Goal: Task Accomplishment & Management: Manage account settings

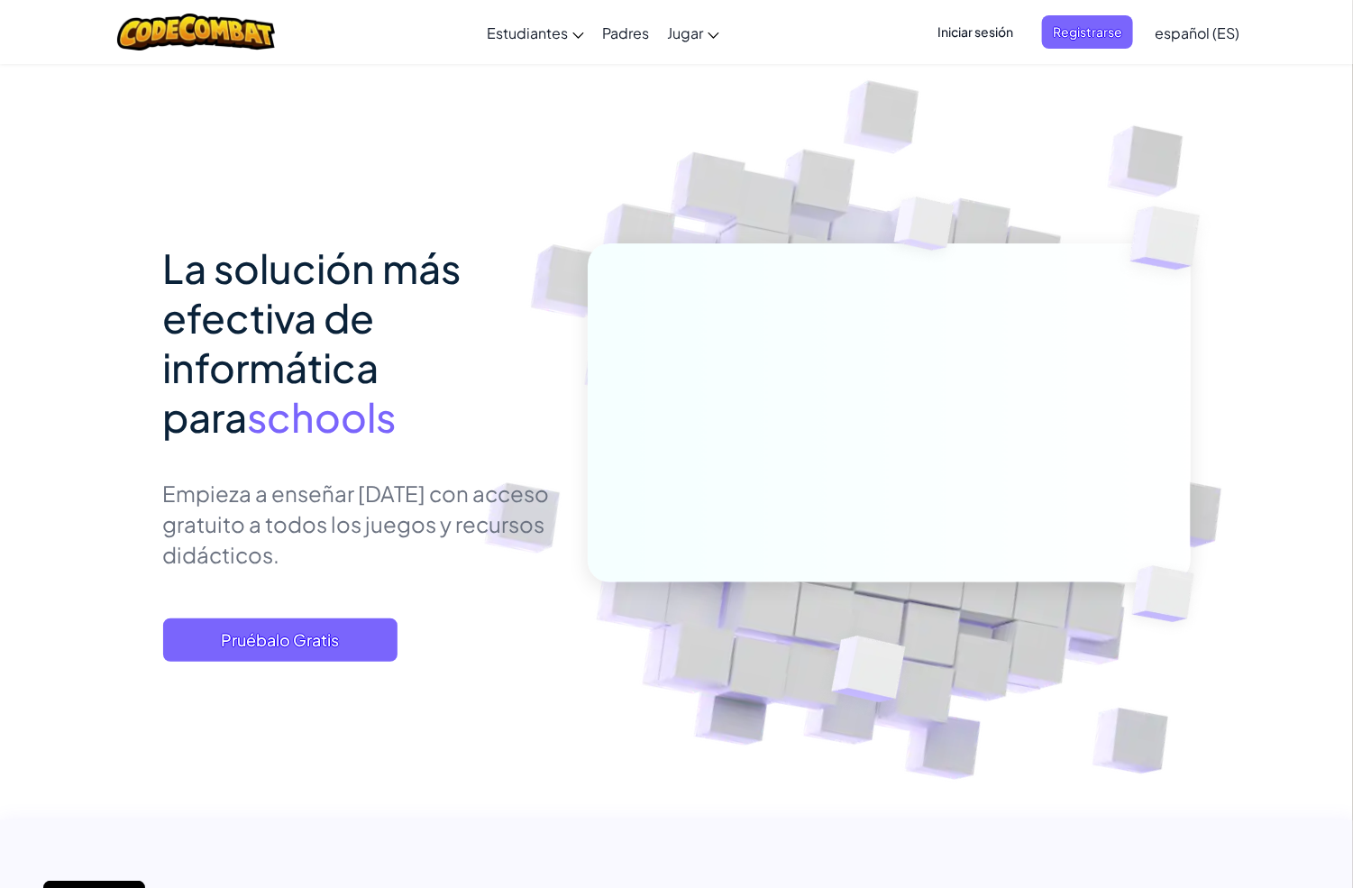
click at [946, 24] on span "Iniciar sesión" at bounding box center [974, 31] width 97 height 33
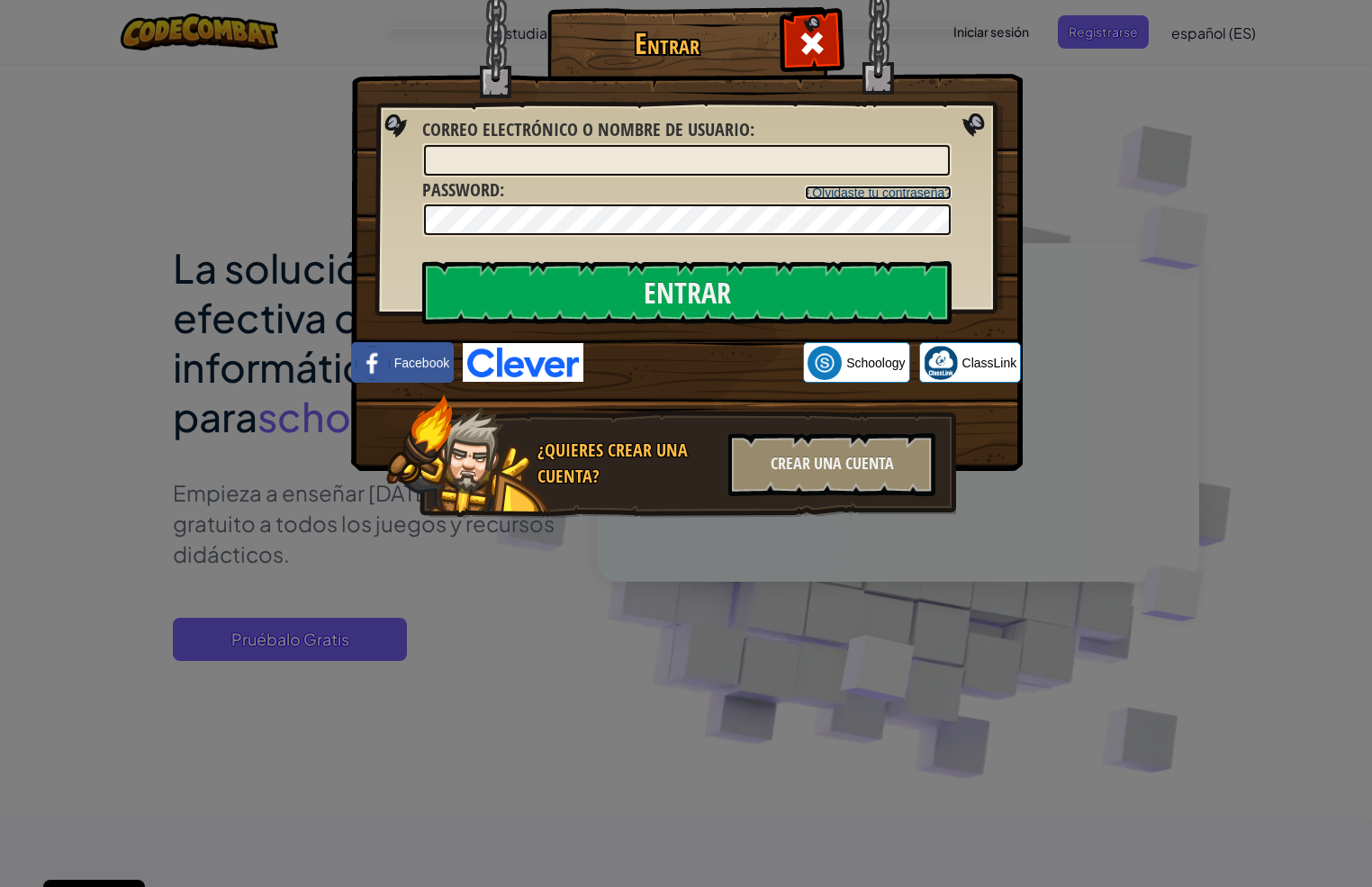
click at [854, 190] on link "¿Olvidaste tu contraseña?" at bounding box center [878, 193] width 147 height 14
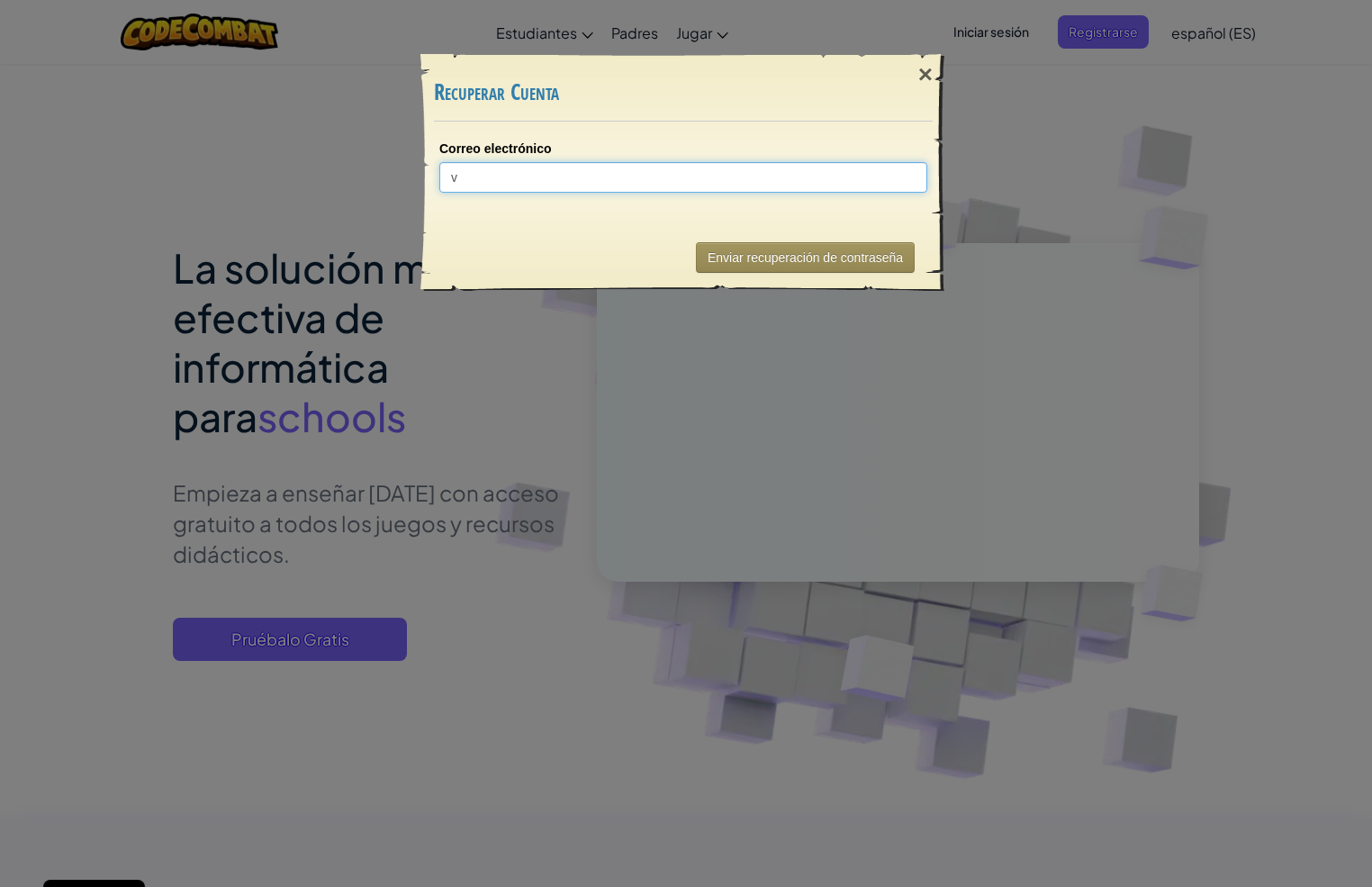
type input "vm"
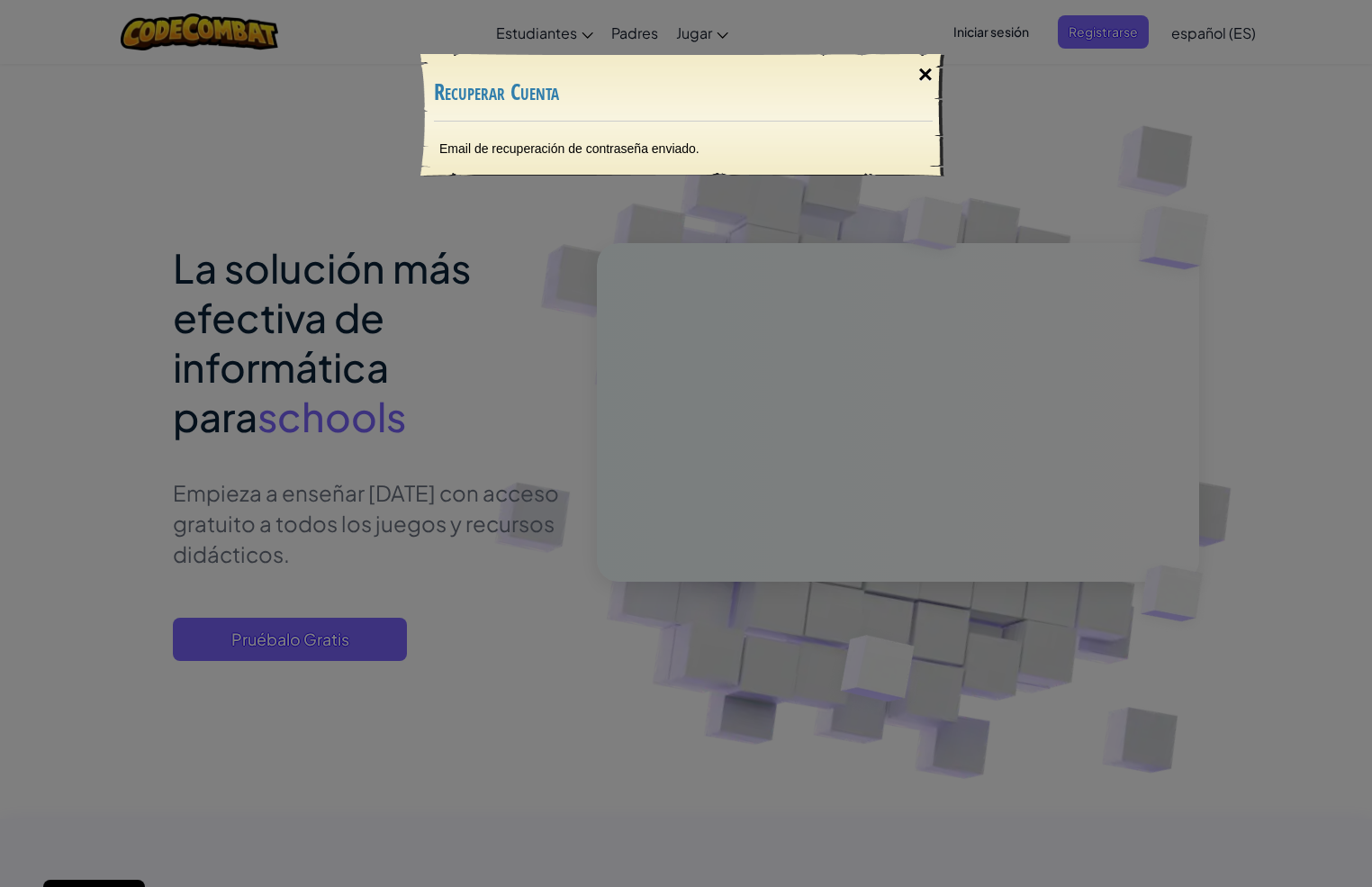
click at [921, 76] on div "×" at bounding box center [925, 75] width 41 height 52
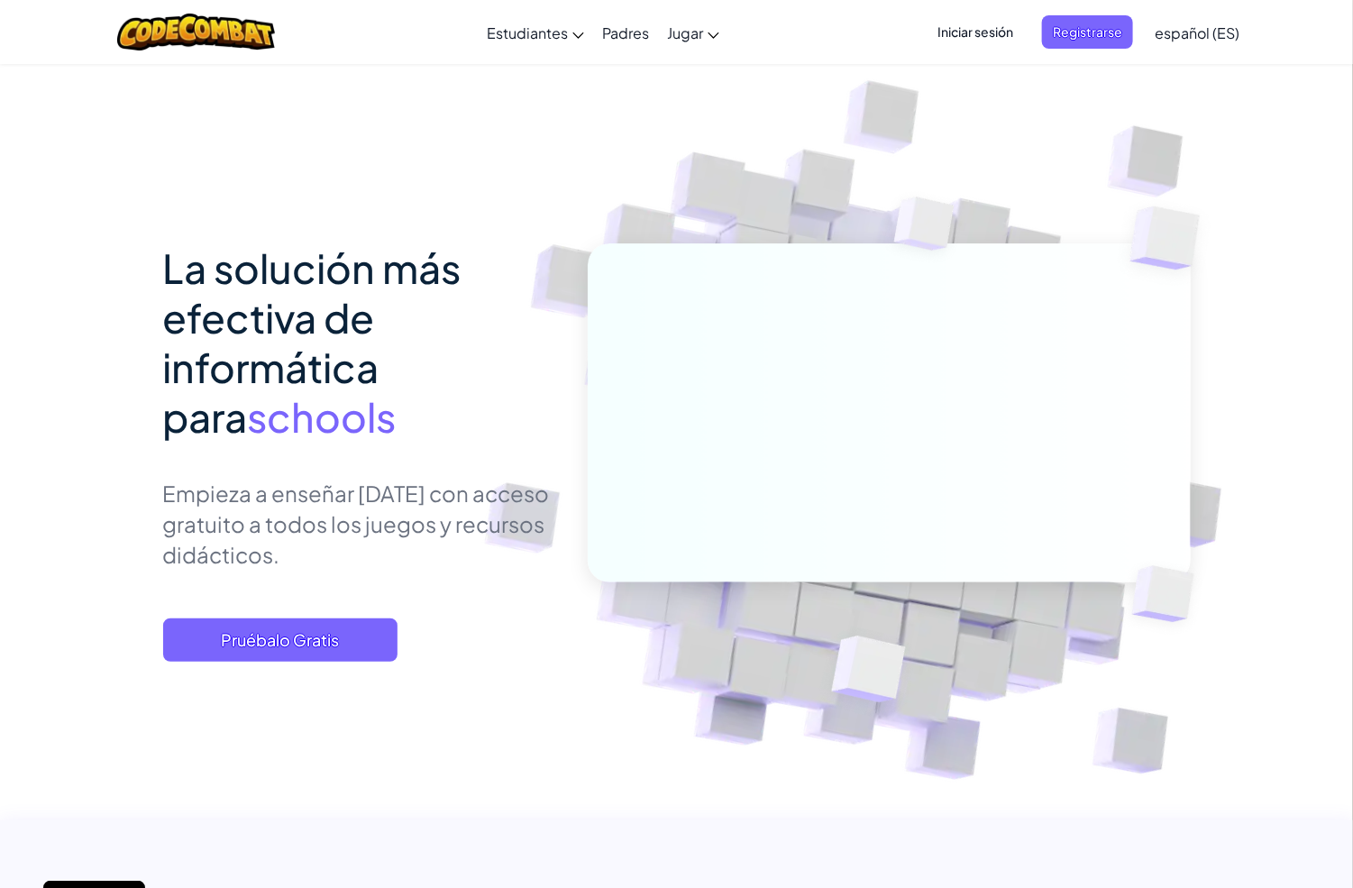
click at [971, 30] on span "Iniciar sesión" at bounding box center [974, 31] width 97 height 33
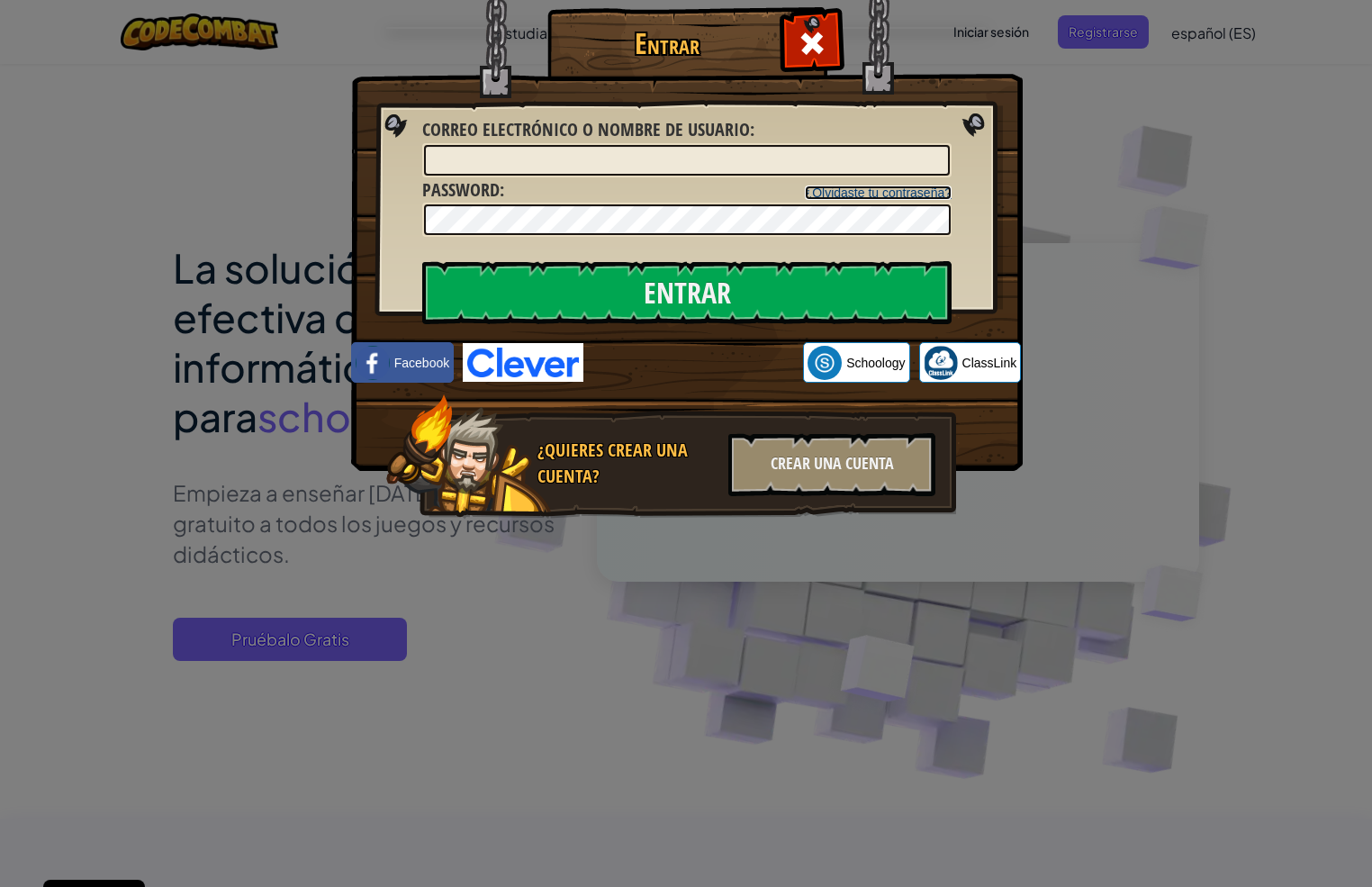
click at [879, 192] on link "¿Olvidaste tu contraseña?" at bounding box center [878, 193] width 147 height 14
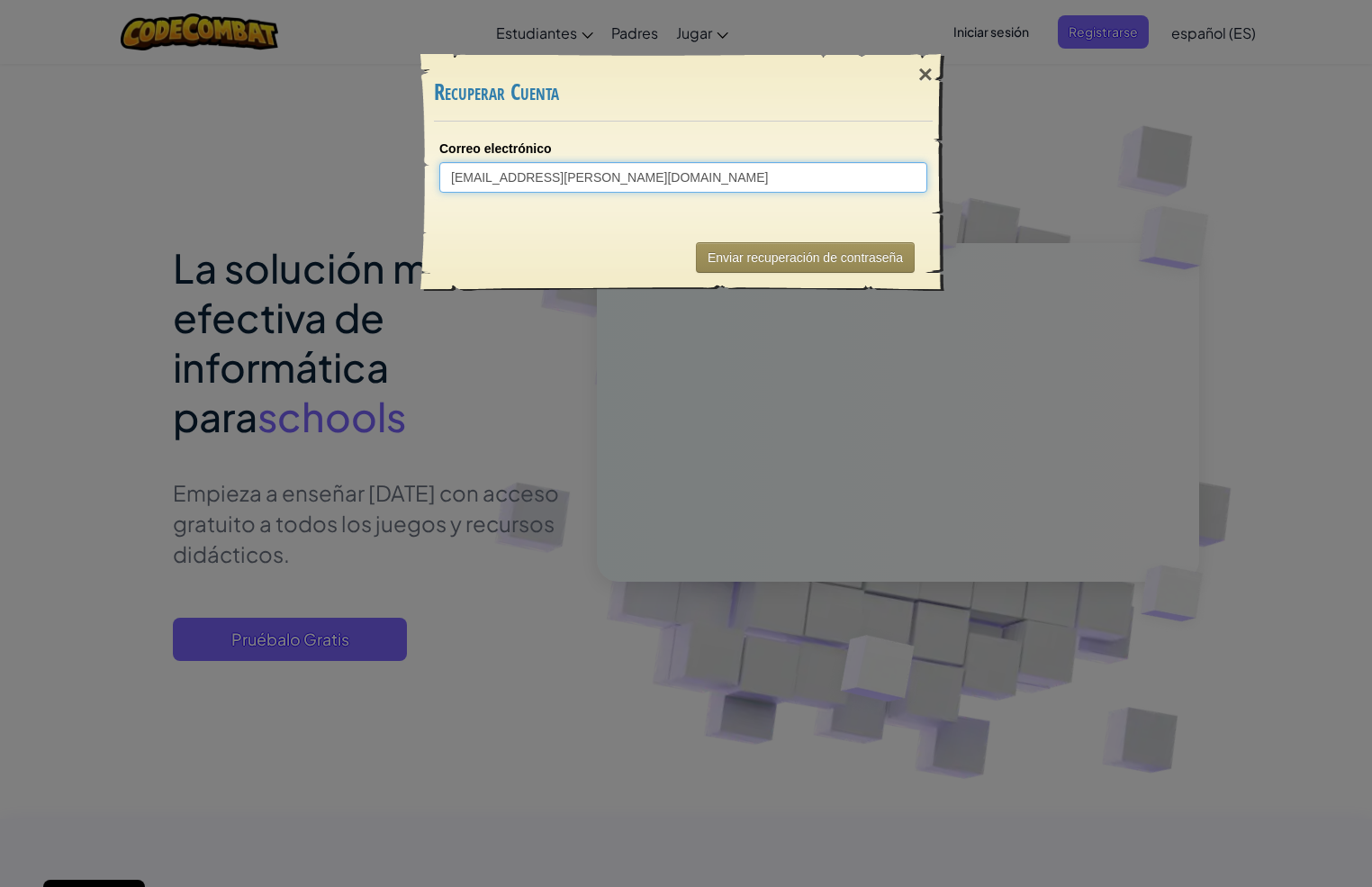
type input "[EMAIL_ADDRESS][PERSON_NAME][DOMAIN_NAME]"
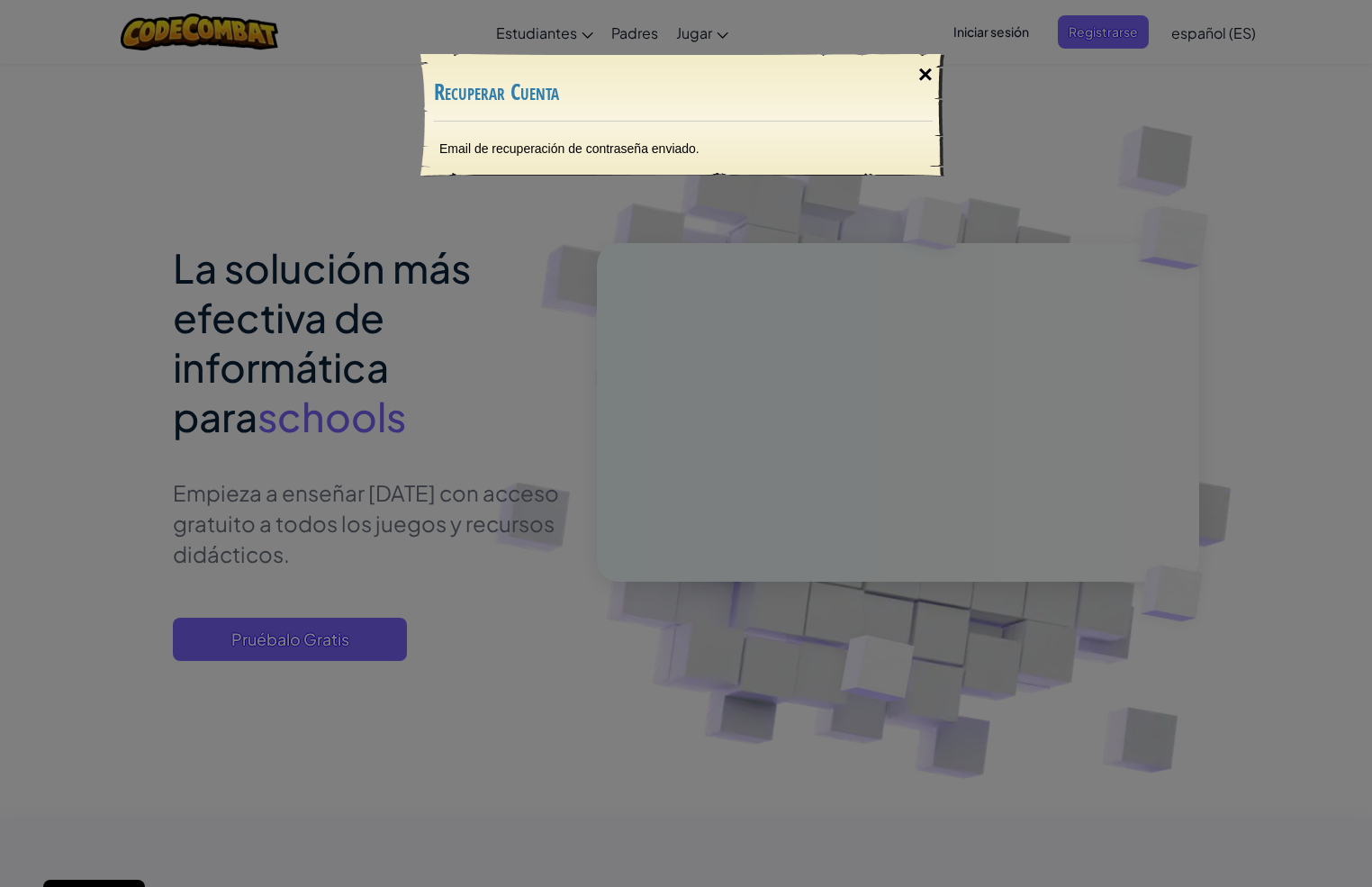
click at [915, 68] on div "×" at bounding box center [925, 75] width 41 height 52
